Goal: Task Accomplishment & Management: Complete application form

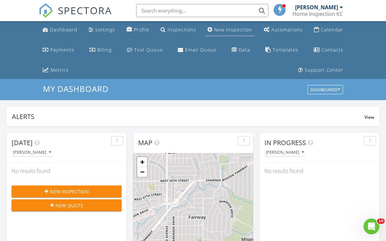
click at [225, 30] on div "New Inspection" at bounding box center [233, 29] width 38 height 6
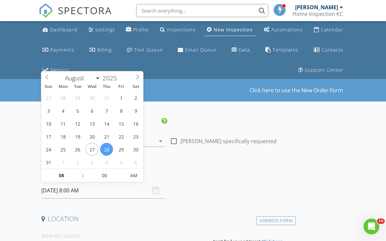
click at [75, 191] on input "08/28/2025 8:00 AM" at bounding box center [102, 190] width 123 height 16
type input "08/29/2025 8:00 AM"
type input "09"
type input "08/29/2025 9:00 AM"
click at [80, 172] on span at bounding box center [79, 172] width 5 height 7
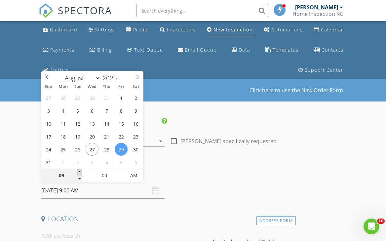
type input "10"
type input "08/29/2025 10:00 AM"
click at [80, 172] on span at bounding box center [79, 172] width 5 height 7
type input "11"
type input "08/29/2025 11:00 AM"
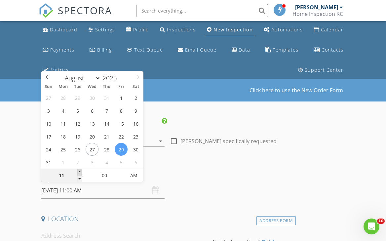
click at [80, 172] on span at bounding box center [79, 172] width 5 height 7
type input "12"
type input "08/29/2025 12:00 PM"
click at [80, 172] on span at bounding box center [79, 172] width 5 height 7
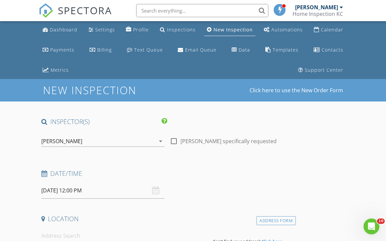
click at [177, 189] on div "Date/Time 08/29/2025 12:00 PM" at bounding box center [167, 183] width 257 height 29
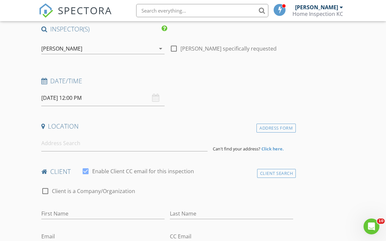
scroll to position [93, 0]
click at [64, 144] on input at bounding box center [124, 143] width 166 height 16
paste input "405 Newport Dr Smithville, MO 64089"
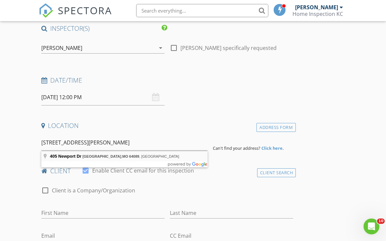
type input "405 Newport Dr, Smithville, MO 64089, USA"
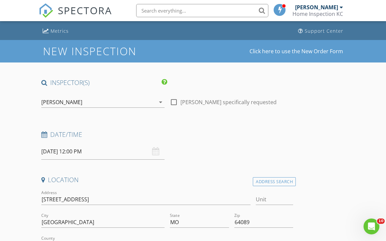
scroll to position [39, 0]
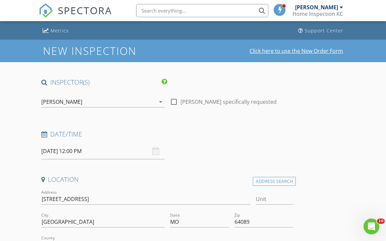
click at [283, 52] on link "Click here to use the New Order Form" at bounding box center [297, 50] width 94 height 5
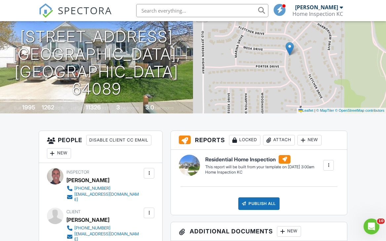
scroll to position [109, 0]
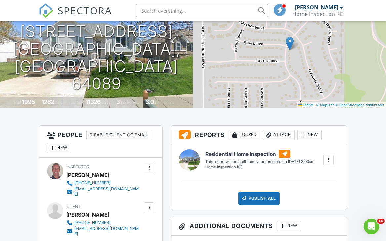
click at [328, 161] on div at bounding box center [328, 160] width 7 height 7
click at [320, 179] on div "Build Now" at bounding box center [315, 179] width 32 height 8
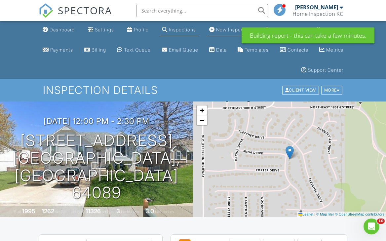
click at [219, 29] on div "New Inspection" at bounding box center [234, 30] width 36 height 6
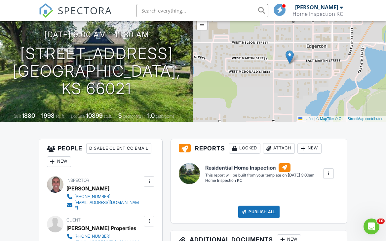
scroll to position [96, 0]
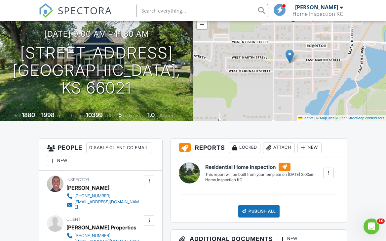
click at [328, 173] on div at bounding box center [328, 173] width 7 height 7
click at [315, 191] on div "Build Now" at bounding box center [315, 191] width 32 height 8
